Goal: Task Accomplishment & Management: Manage account settings

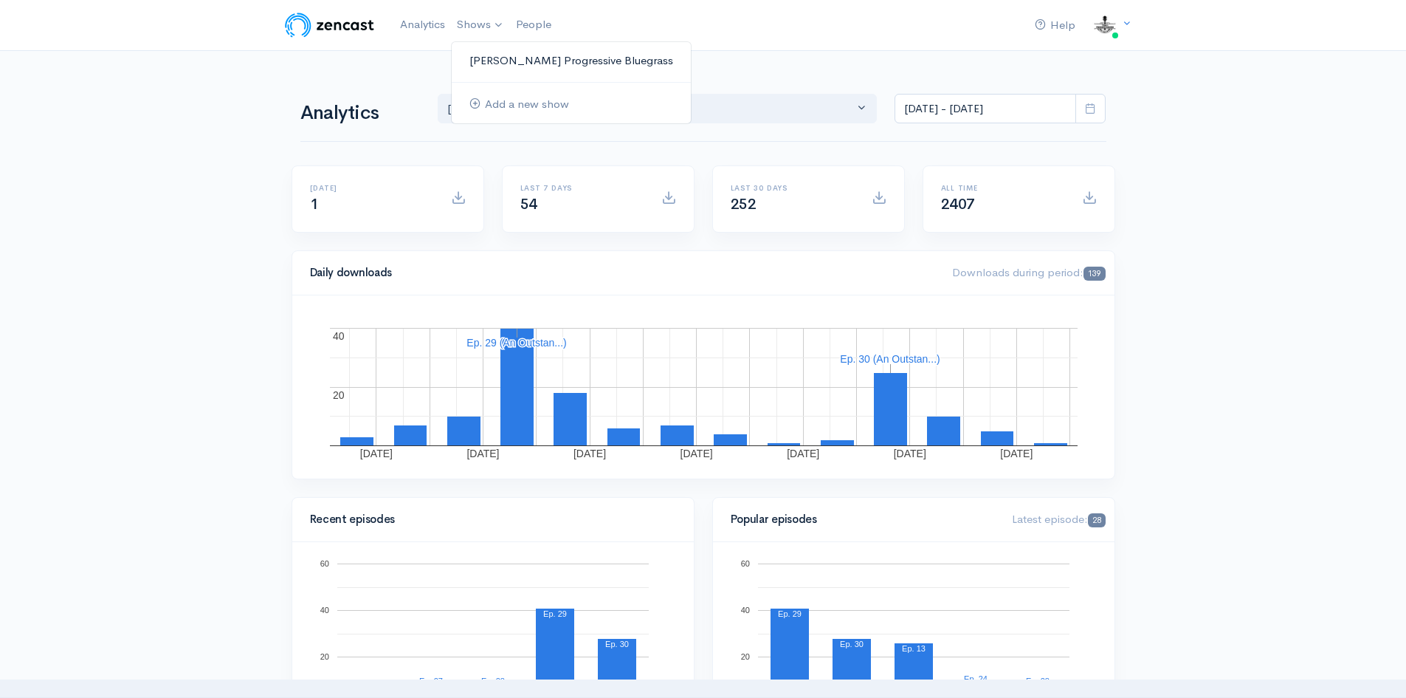
click at [515, 57] on link "[PERSON_NAME] Progressive Bluegrass" at bounding box center [571, 61] width 239 height 26
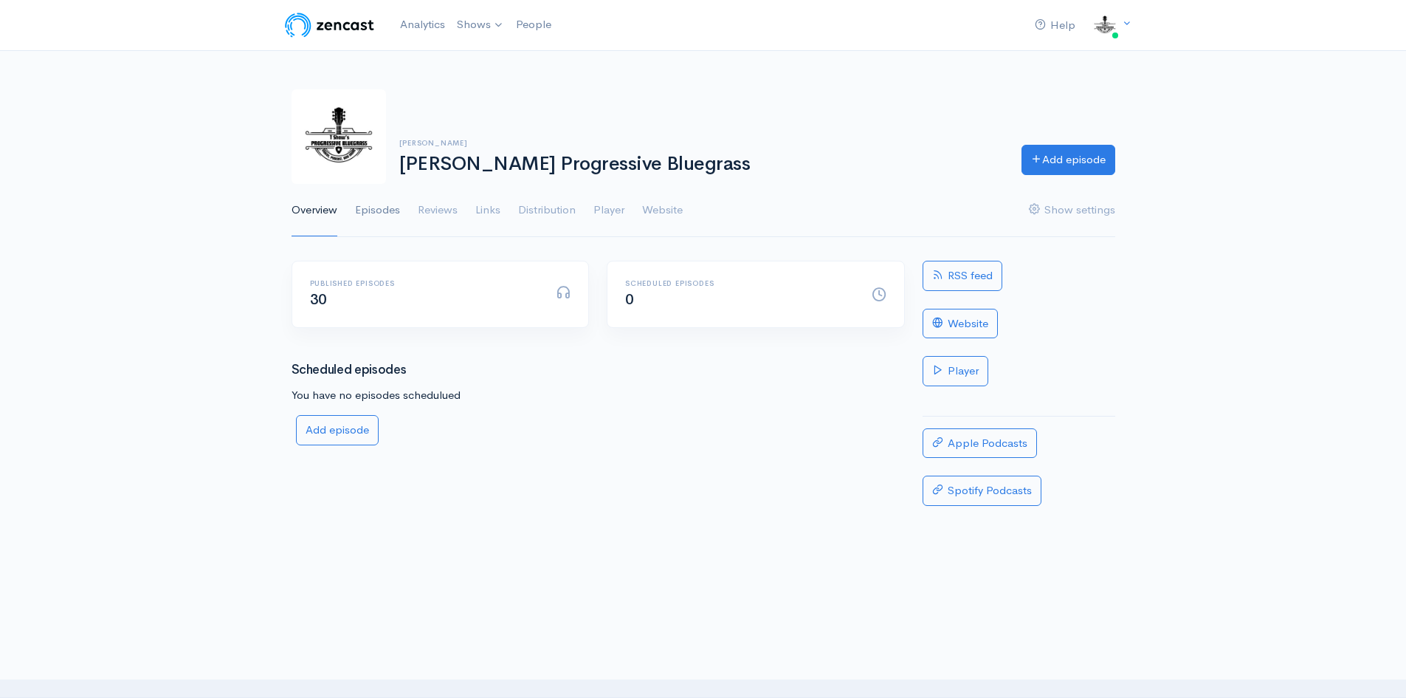
click at [379, 209] on link "Episodes" at bounding box center [377, 210] width 45 height 53
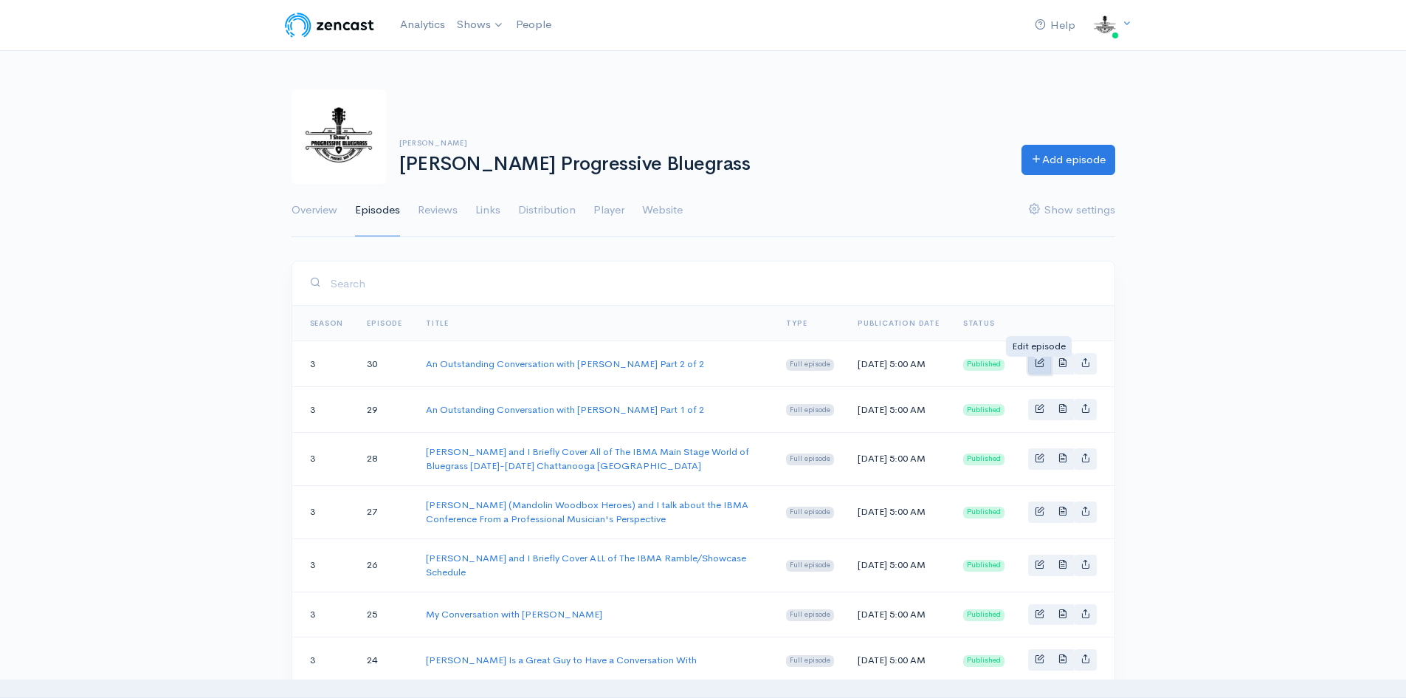
click at [1042, 367] on span "Basic example" at bounding box center [1040, 362] width 10 height 10
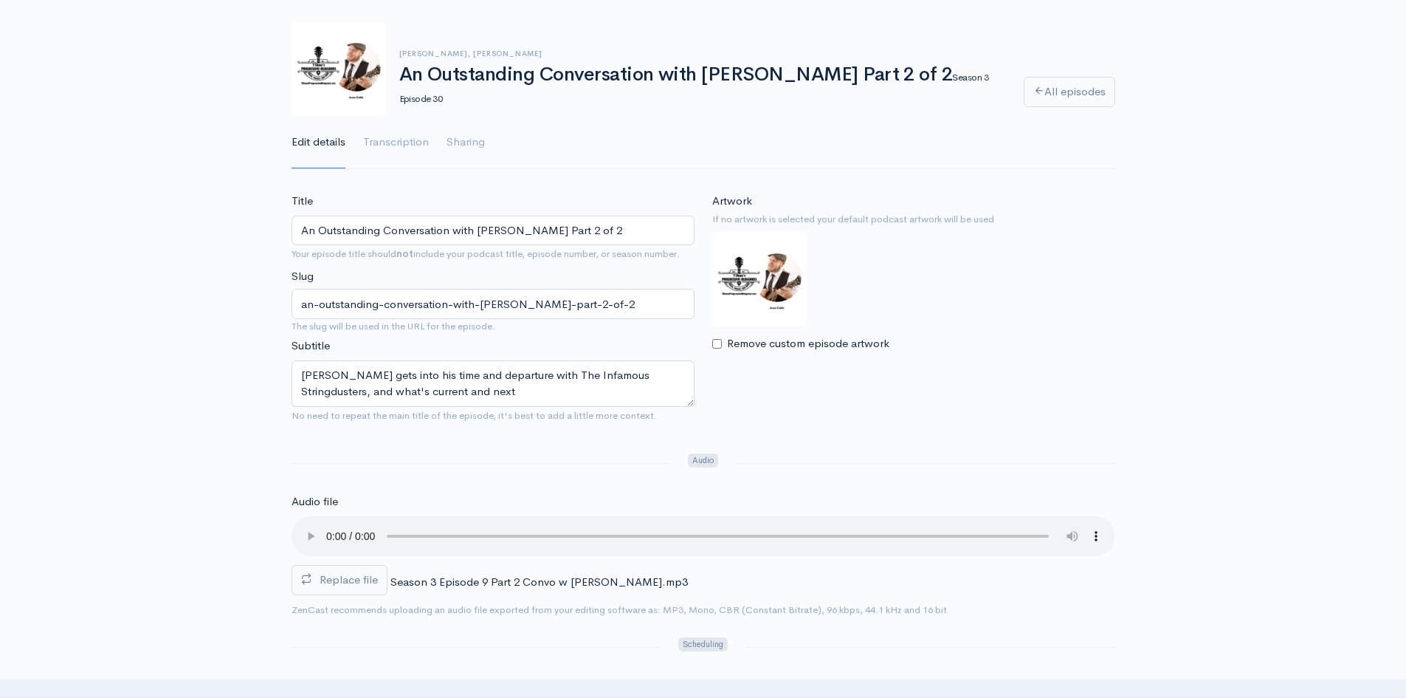
scroll to position [1, 0]
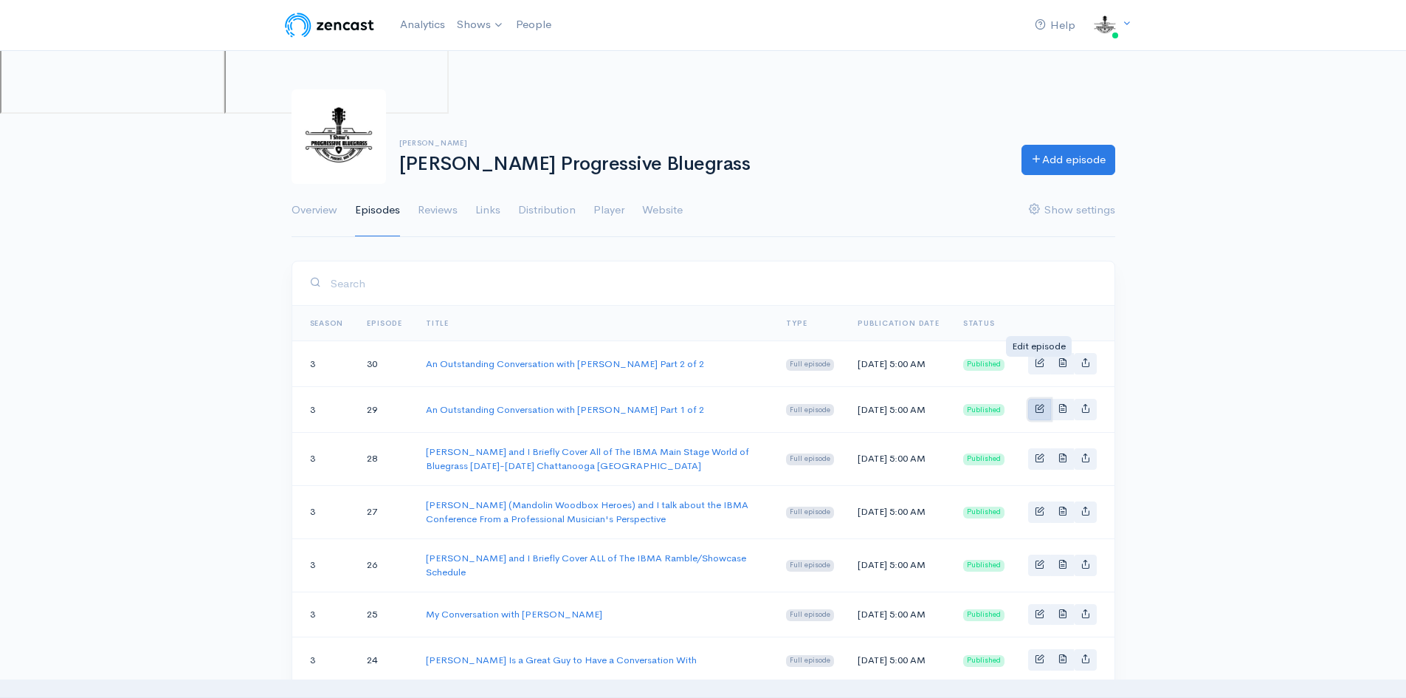
click at [1040, 420] on link "Basic example" at bounding box center [1039, 409] width 23 height 21
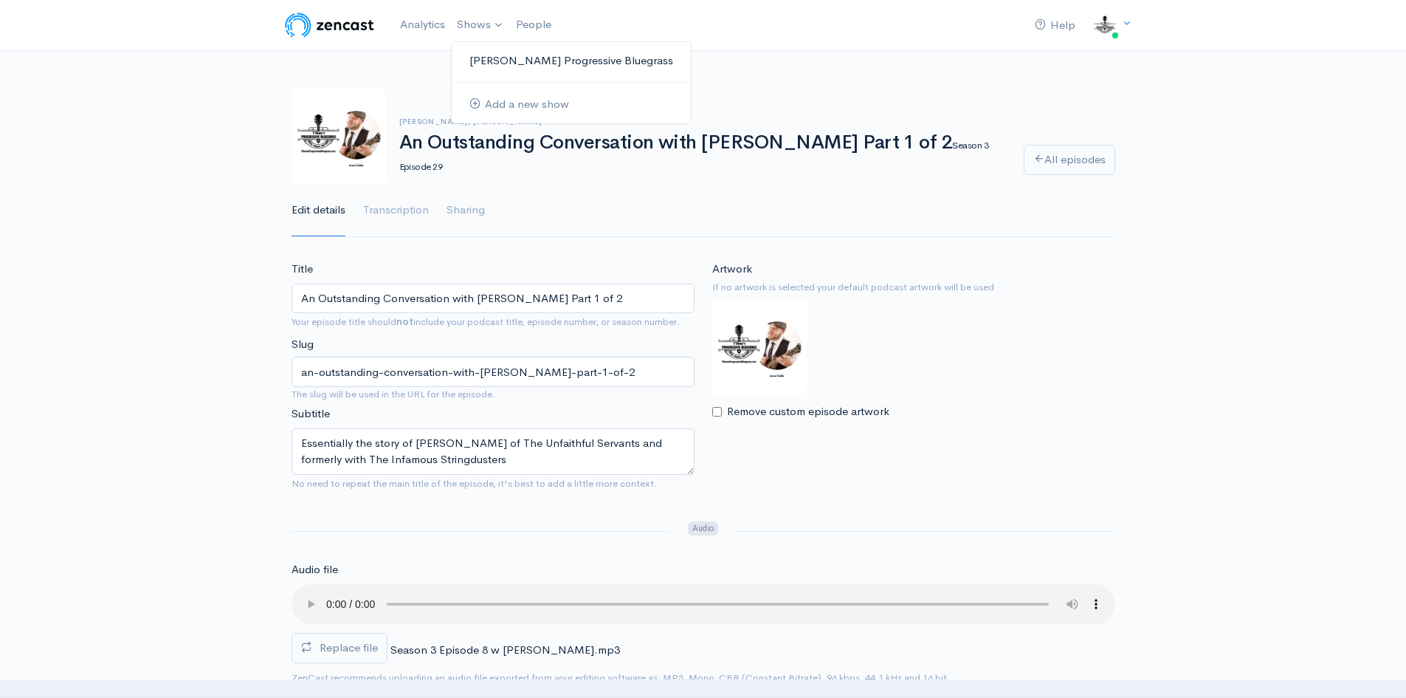
click at [506, 66] on link "[PERSON_NAME] Progressive Bluegrass" at bounding box center [571, 61] width 239 height 26
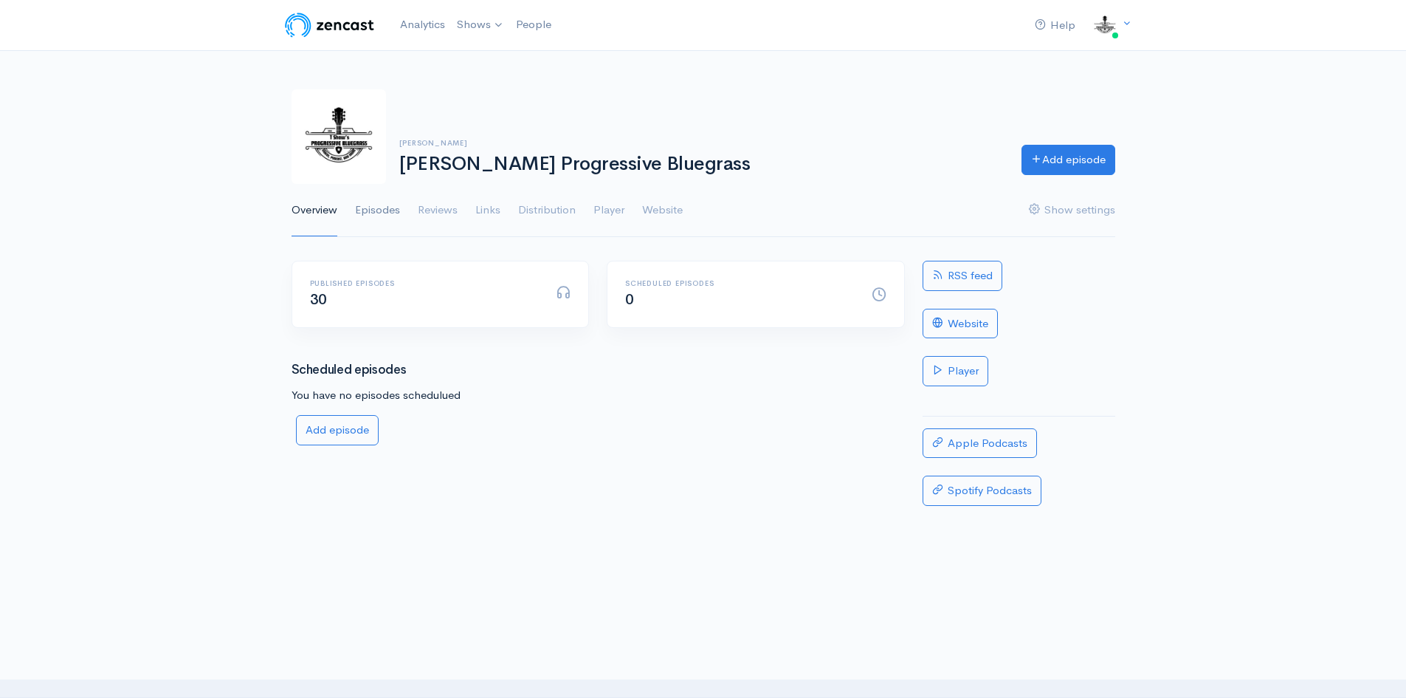
click at [387, 209] on link "Episodes" at bounding box center [377, 210] width 45 height 53
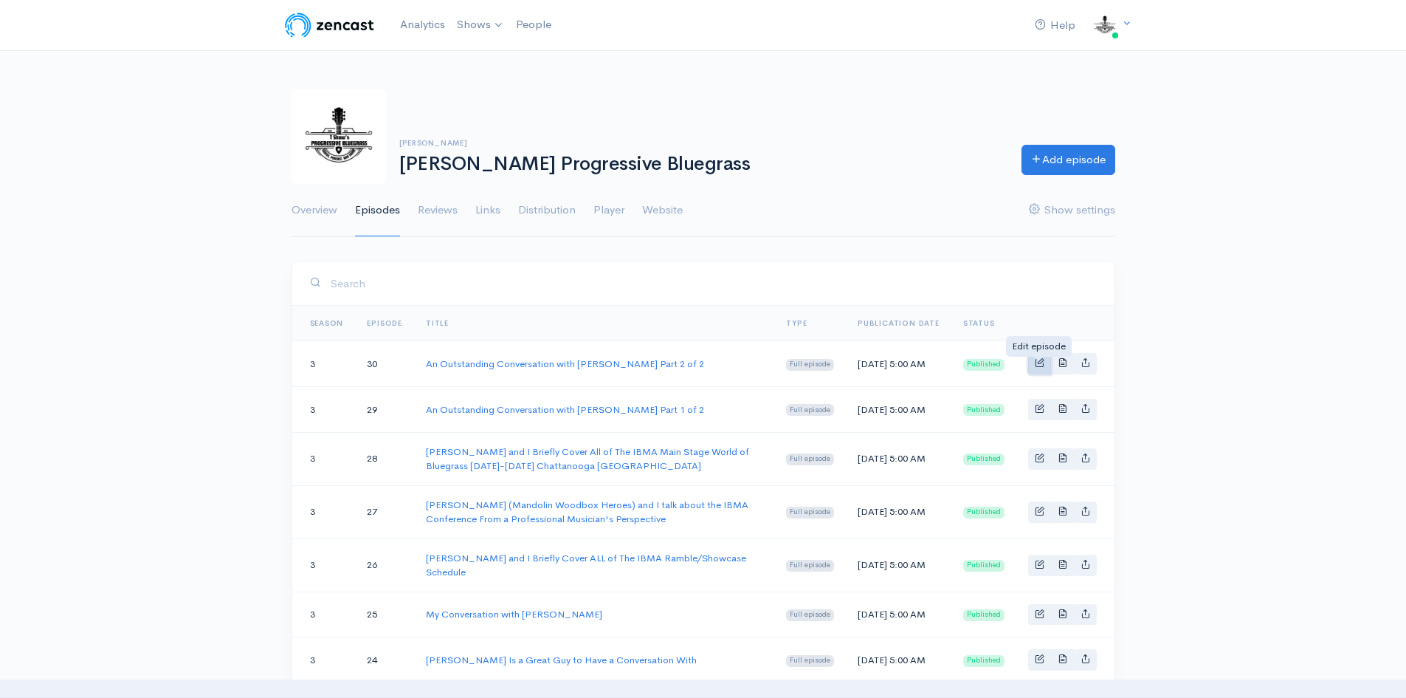
click at [1039, 367] on span "Basic example" at bounding box center [1040, 362] width 10 height 10
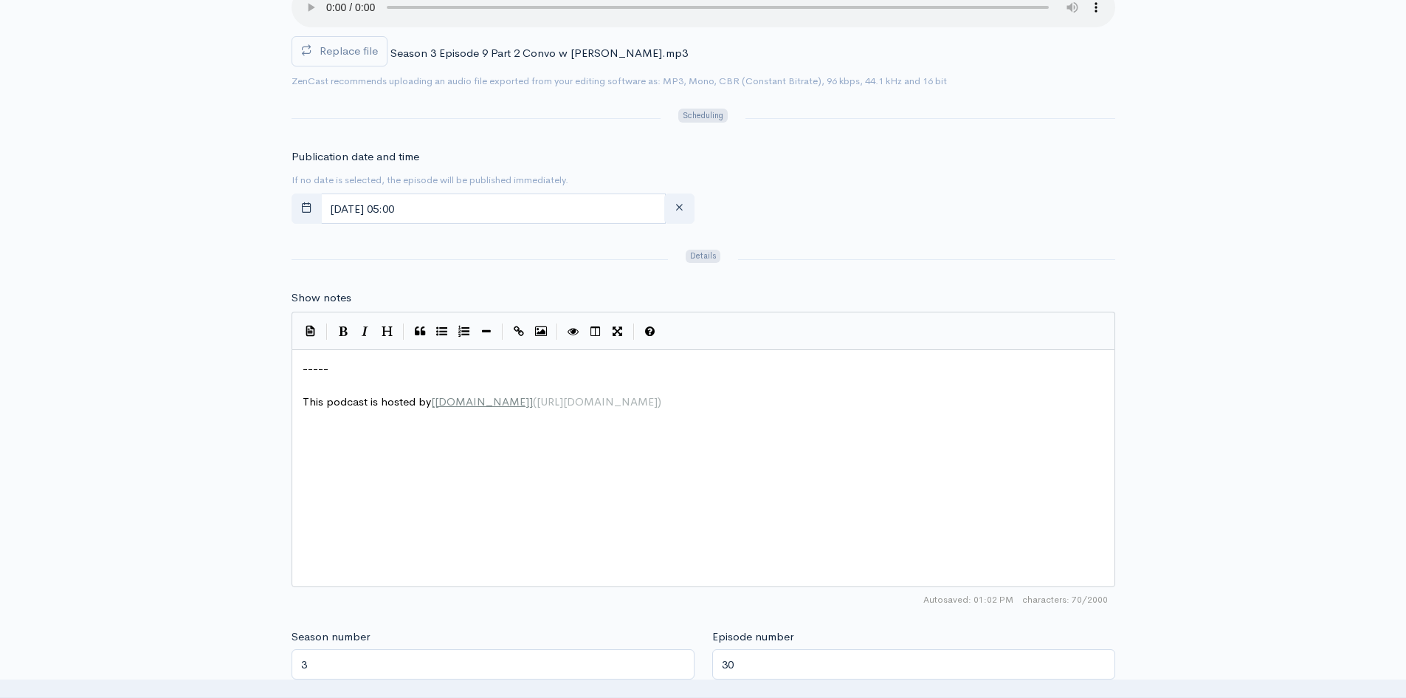
scroll to position [591, 0]
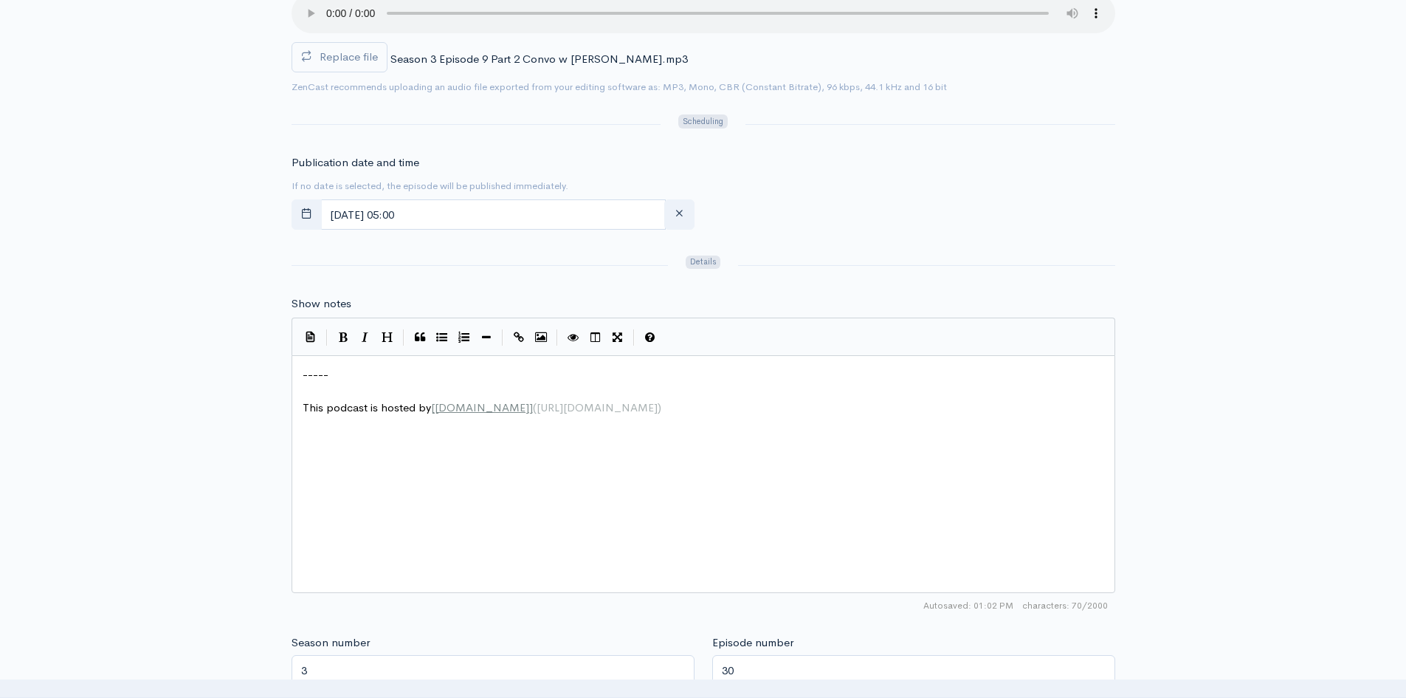
click at [396, 374] on pre "-----" at bounding box center [709, 374] width 819 height 17
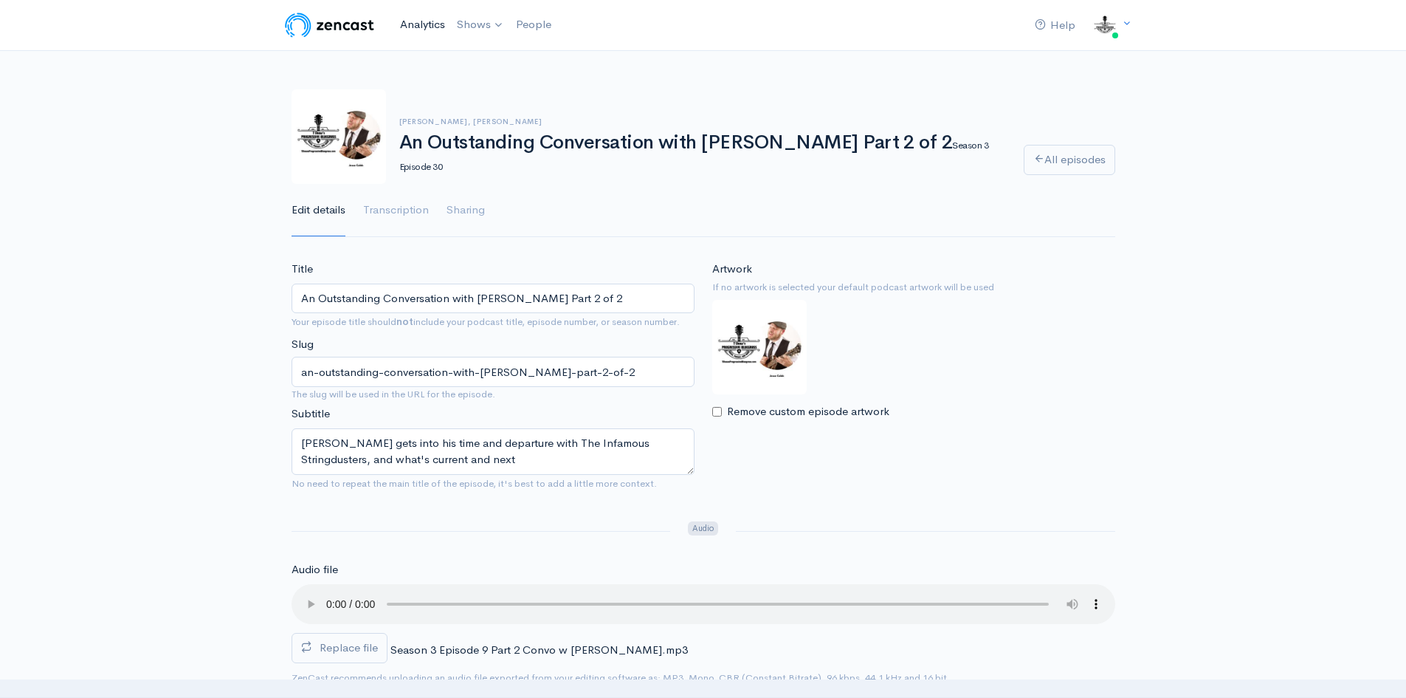
click at [427, 24] on link "Analytics" at bounding box center [422, 25] width 57 height 32
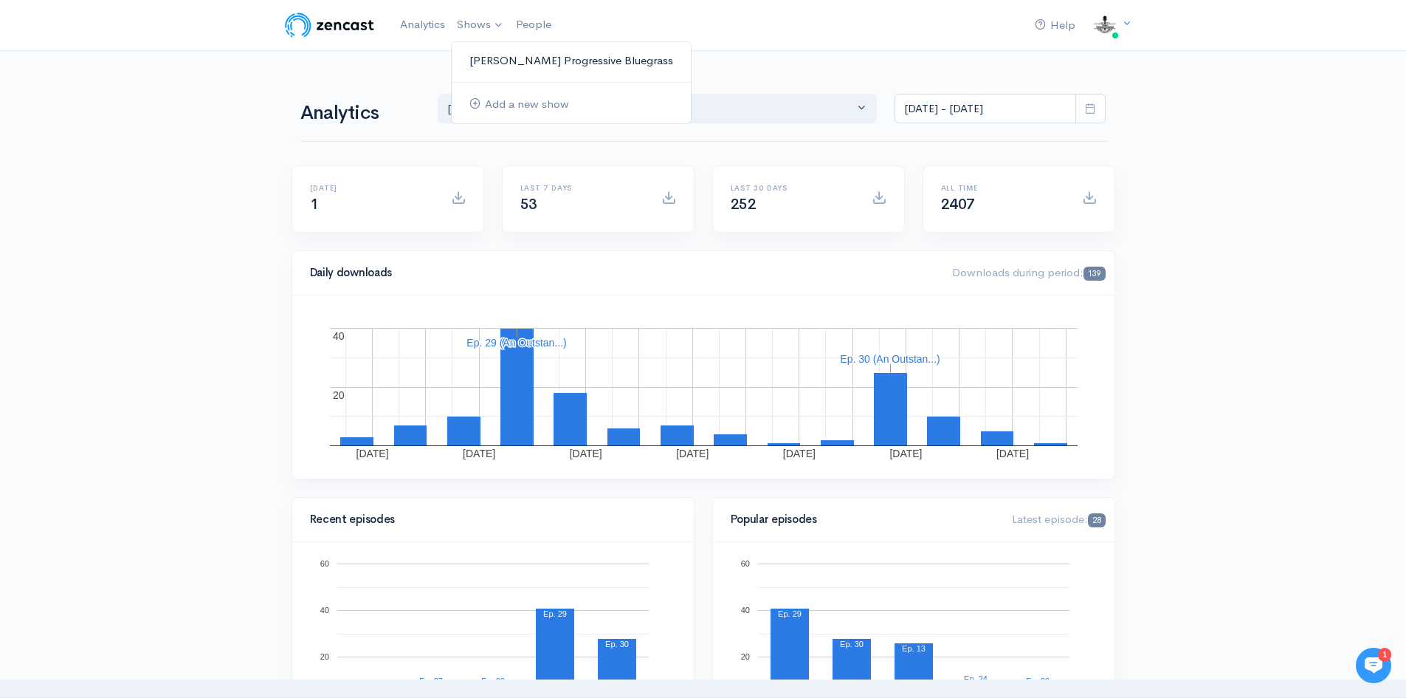
click at [493, 60] on link "[PERSON_NAME] Progressive Bluegrass" at bounding box center [571, 61] width 239 height 26
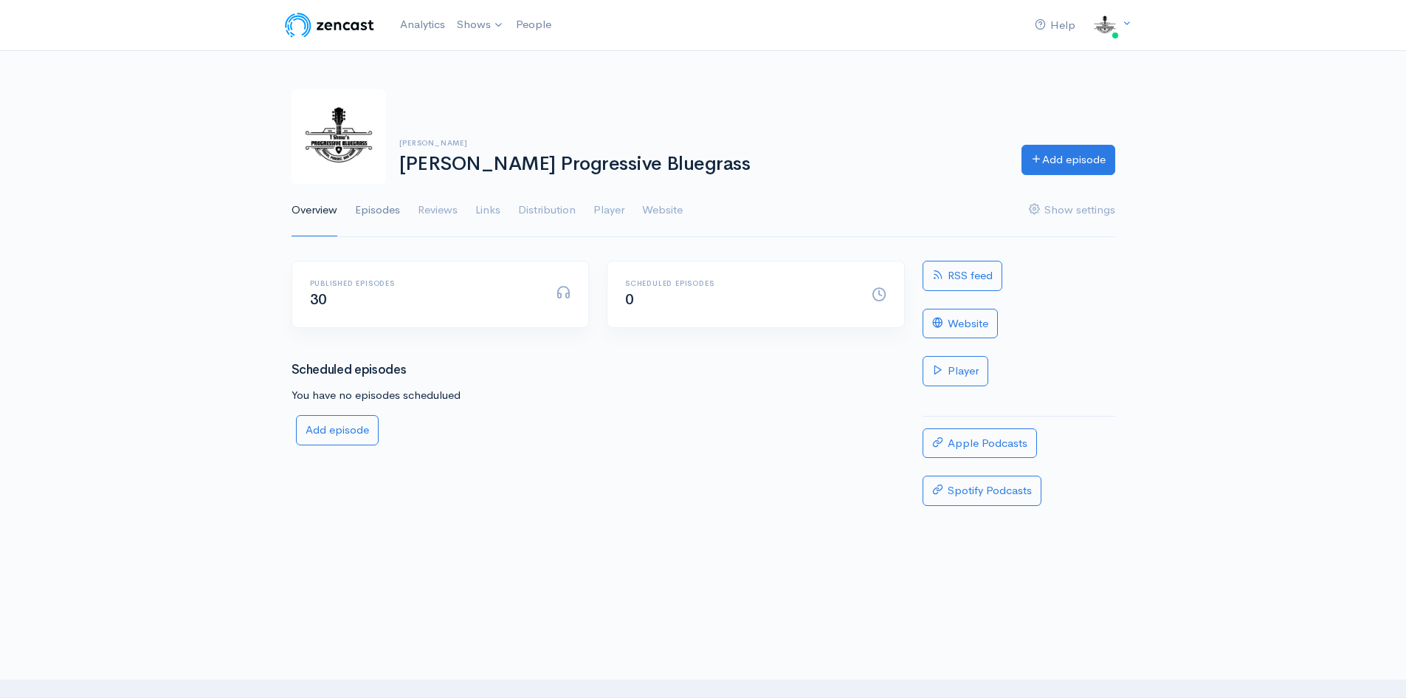
click at [373, 210] on link "Episodes" at bounding box center [377, 210] width 45 height 53
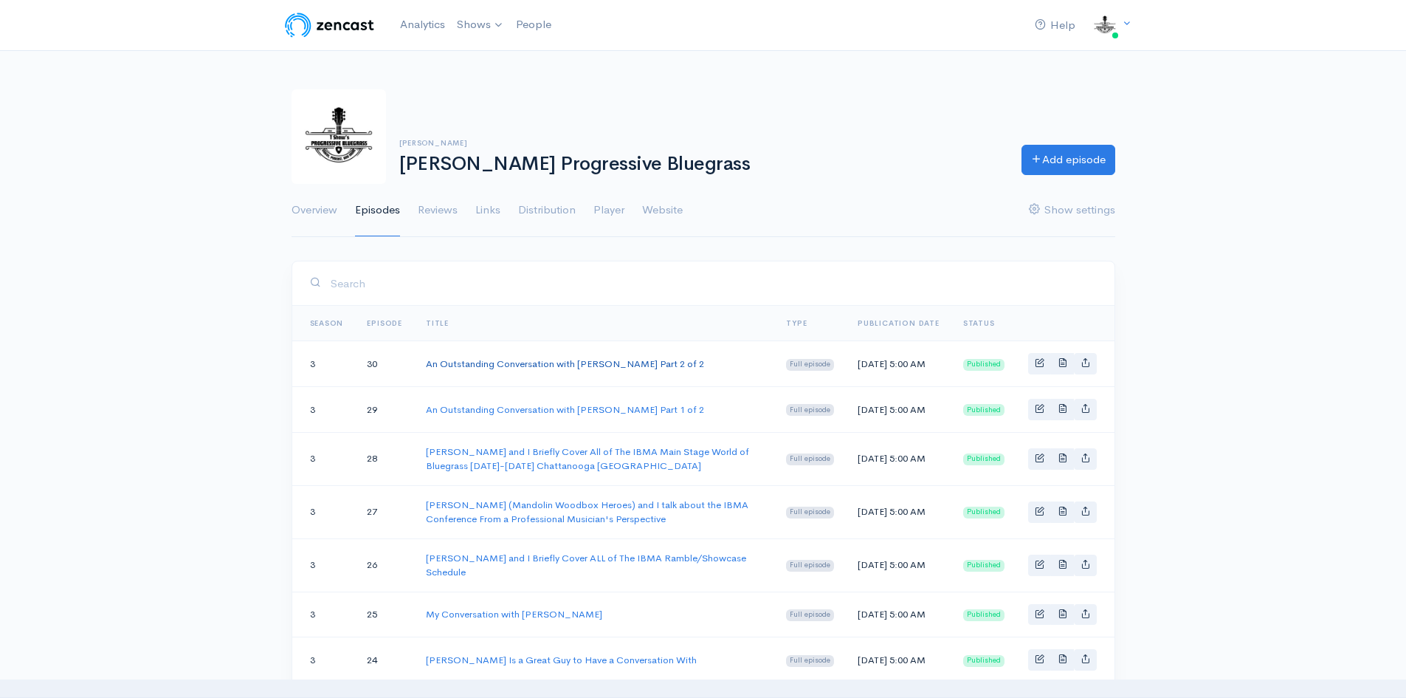
click at [517, 364] on link "An Outstanding Conversation with [PERSON_NAME] Part 2 of 2" at bounding box center [565, 363] width 278 height 13
